Goal: Find specific page/section: Find specific page/section

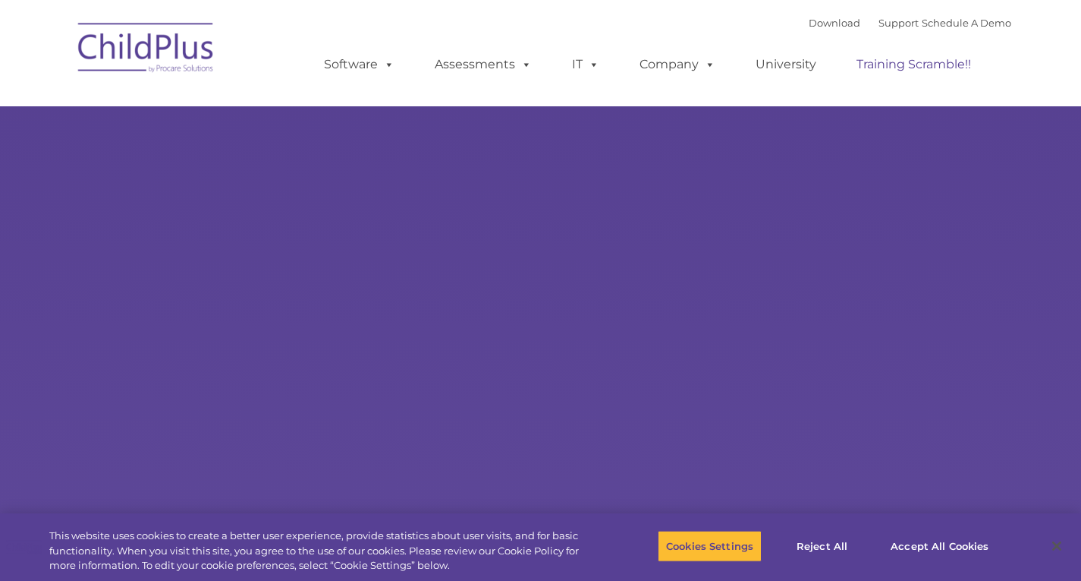
select select "MEDIUM"
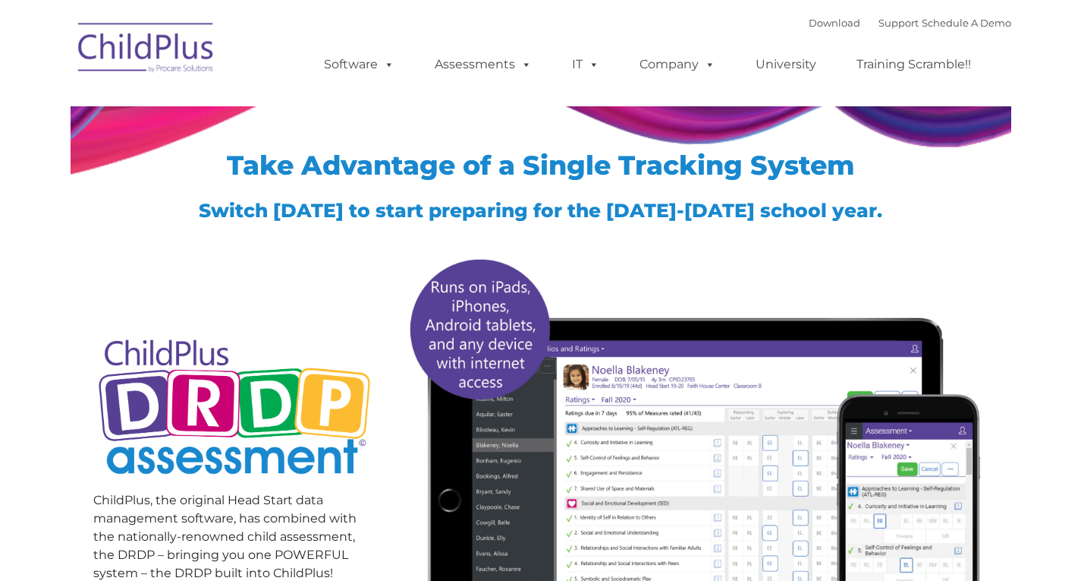
type input ""
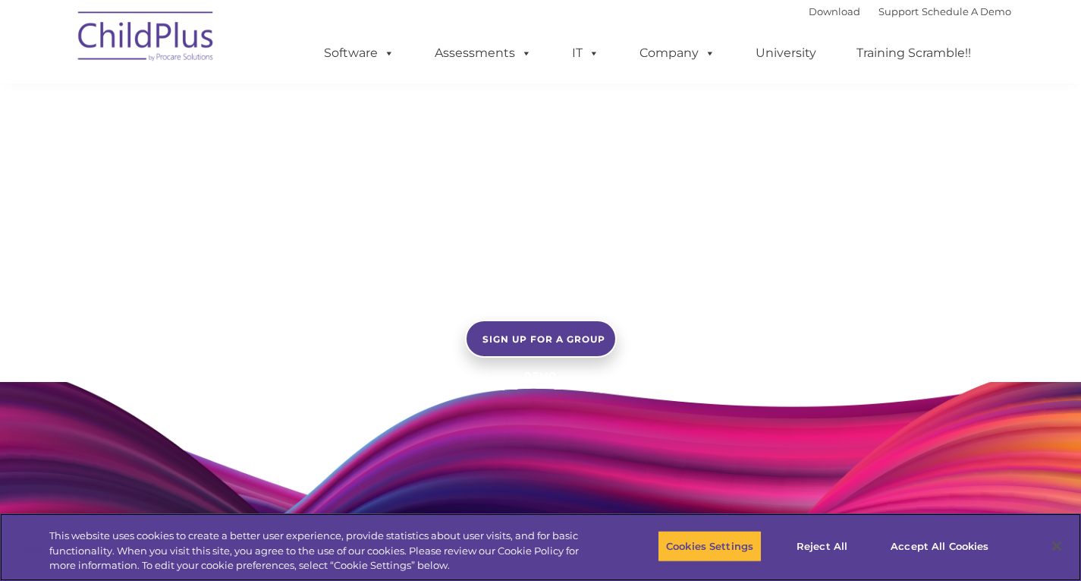
scroll to position [1127, 0]
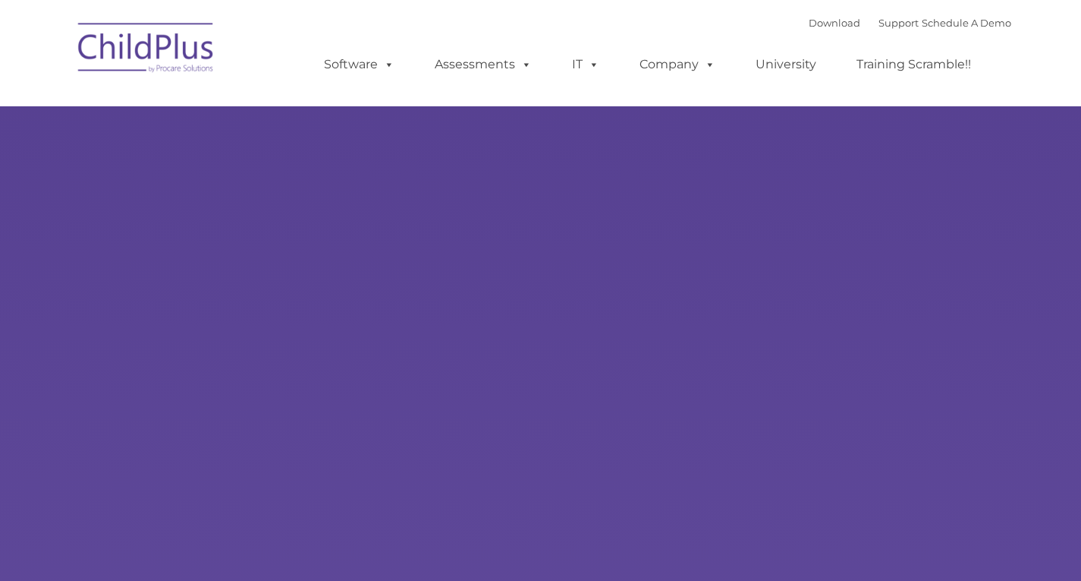
type input ""
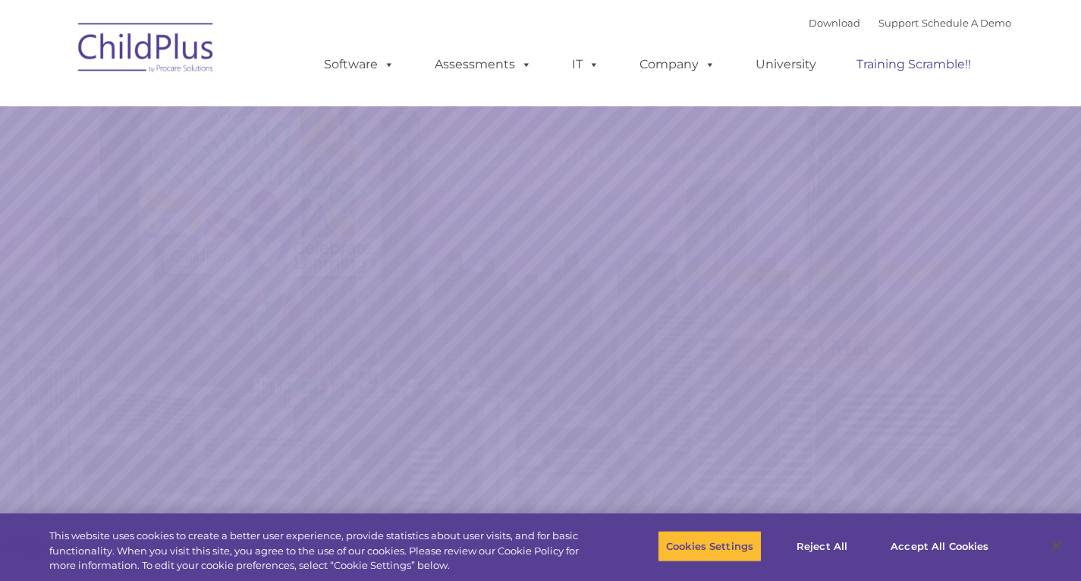
select select "MEDIUM"
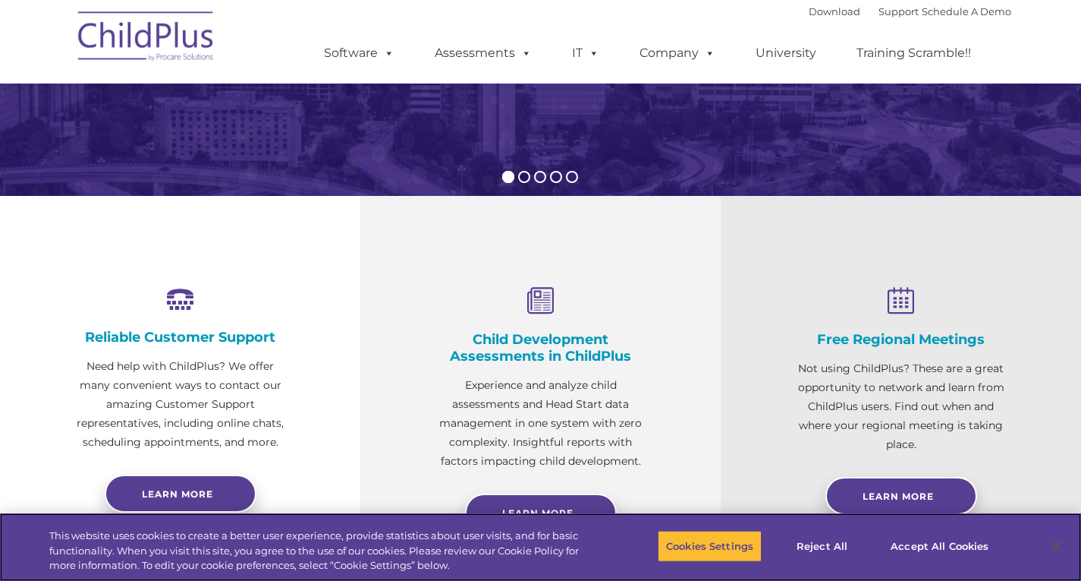
scroll to position [395, 0]
